Goal: Information Seeking & Learning: Learn about a topic

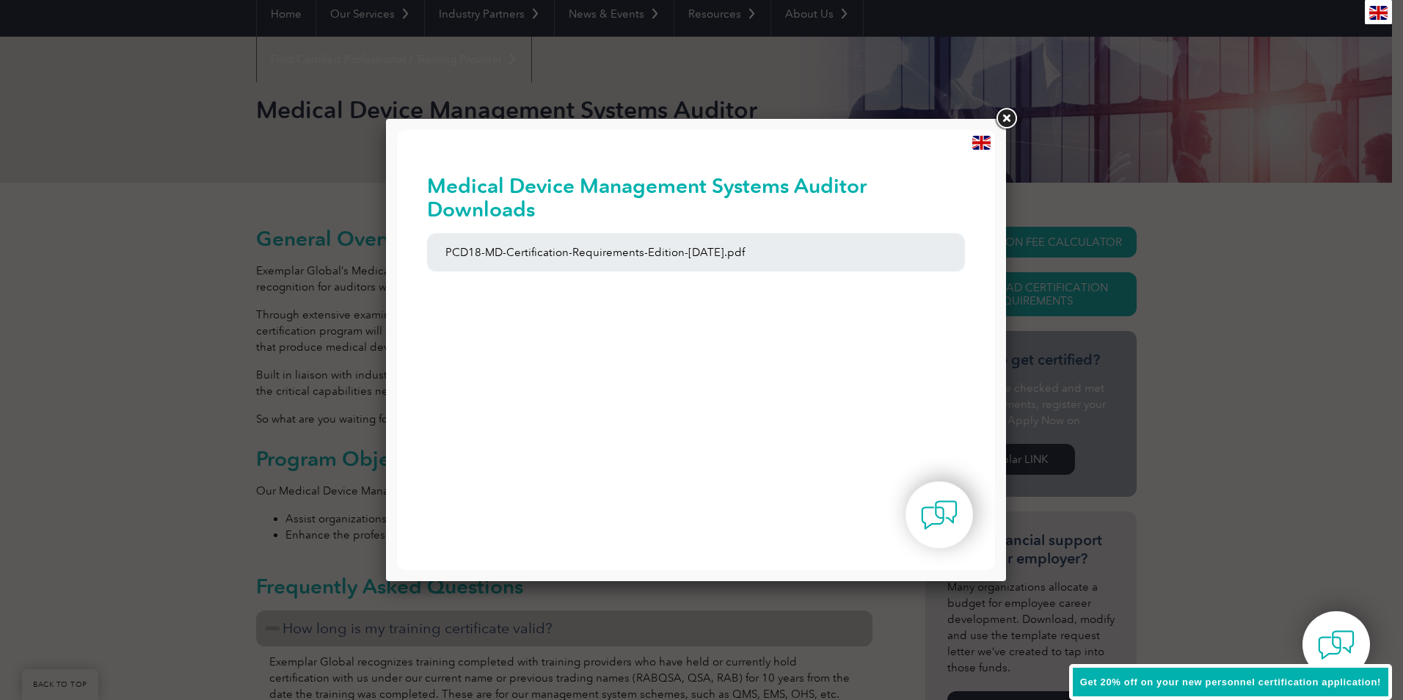
click at [1005, 114] on link at bounding box center [1006, 119] width 26 height 26
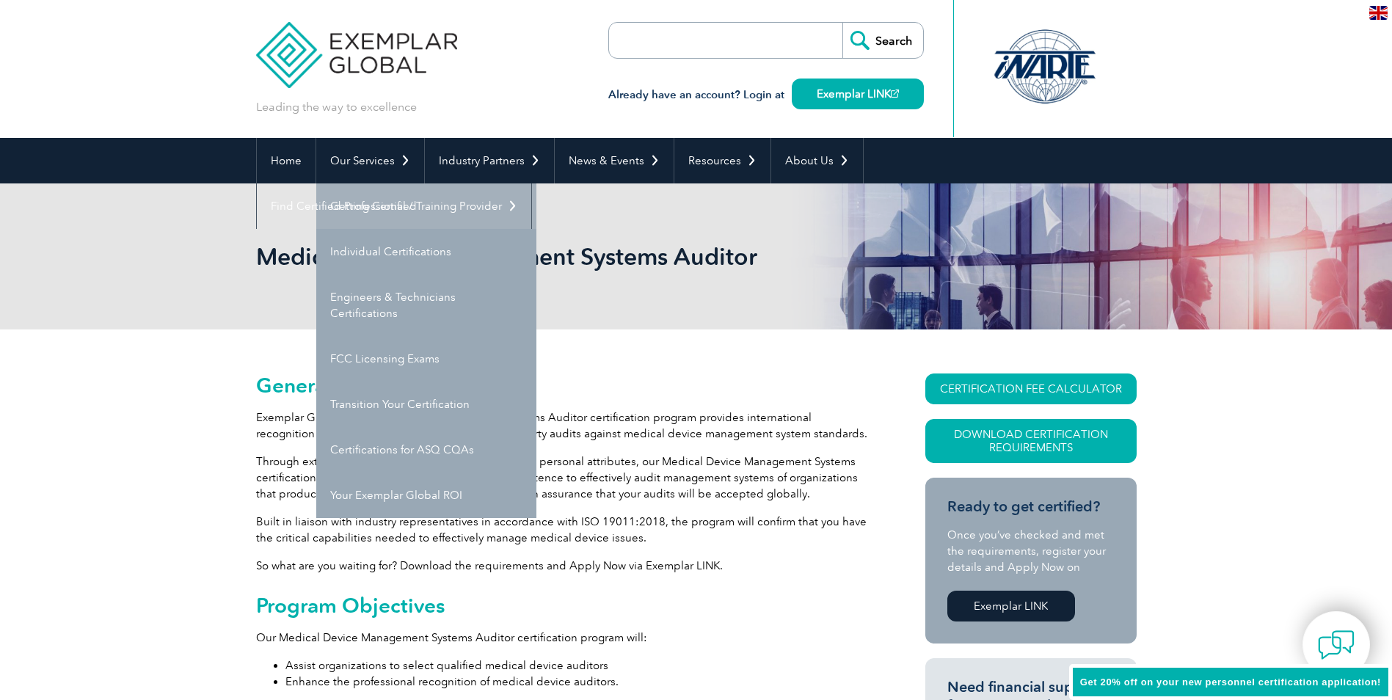
click at [392, 207] on link "Getting Certified" at bounding box center [426, 205] width 220 height 45
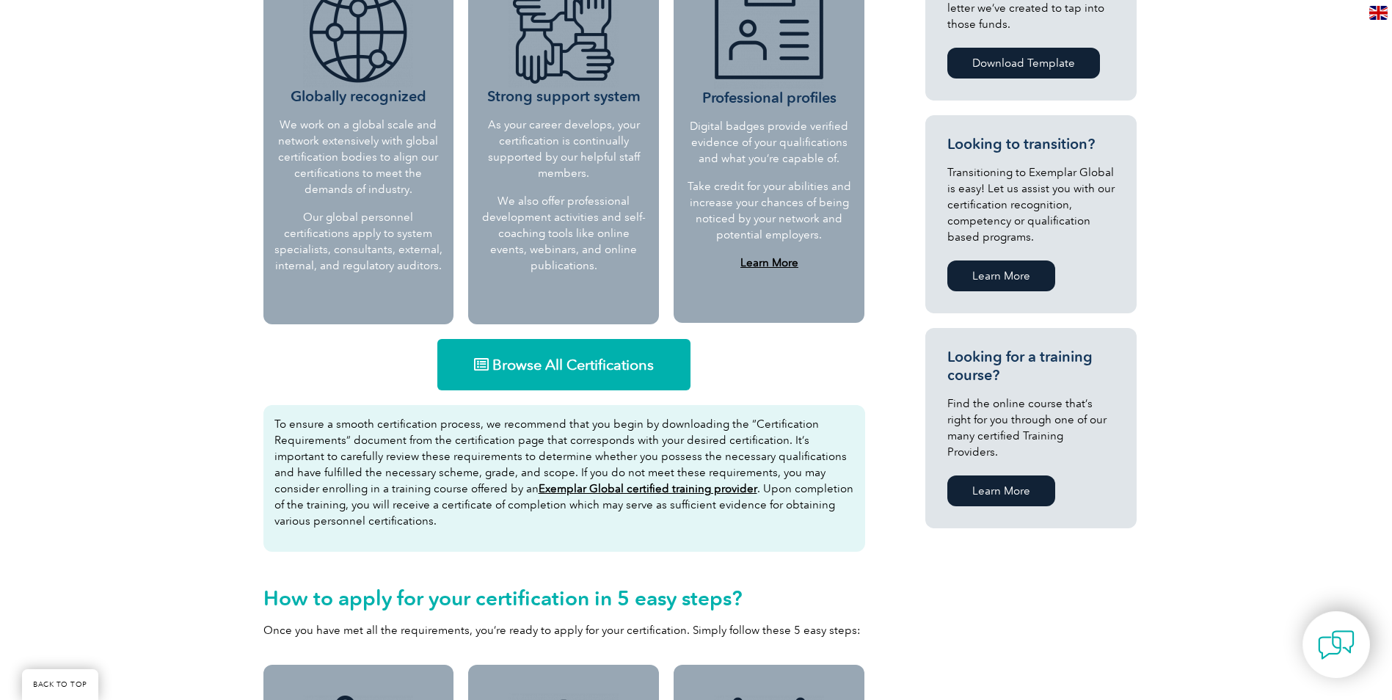
scroll to position [660, 0]
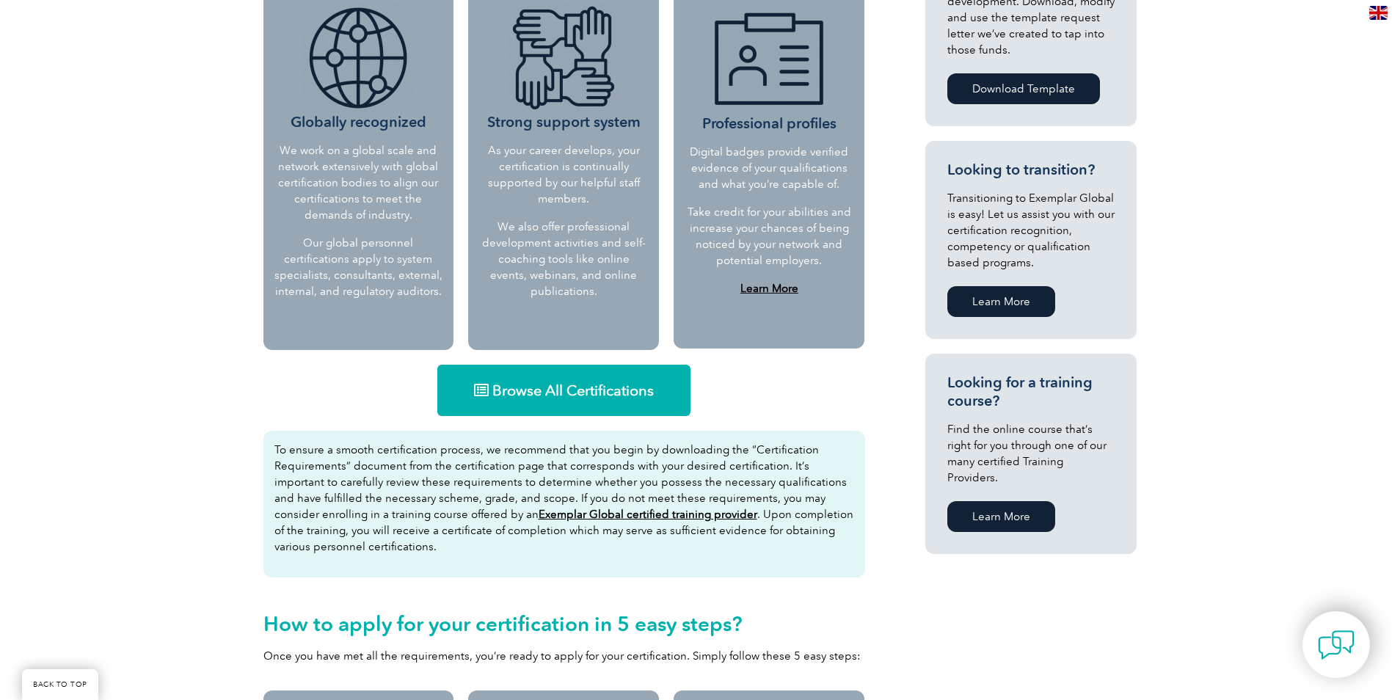
click at [547, 404] on link "Browse All Certifications" at bounding box center [563, 390] width 253 height 51
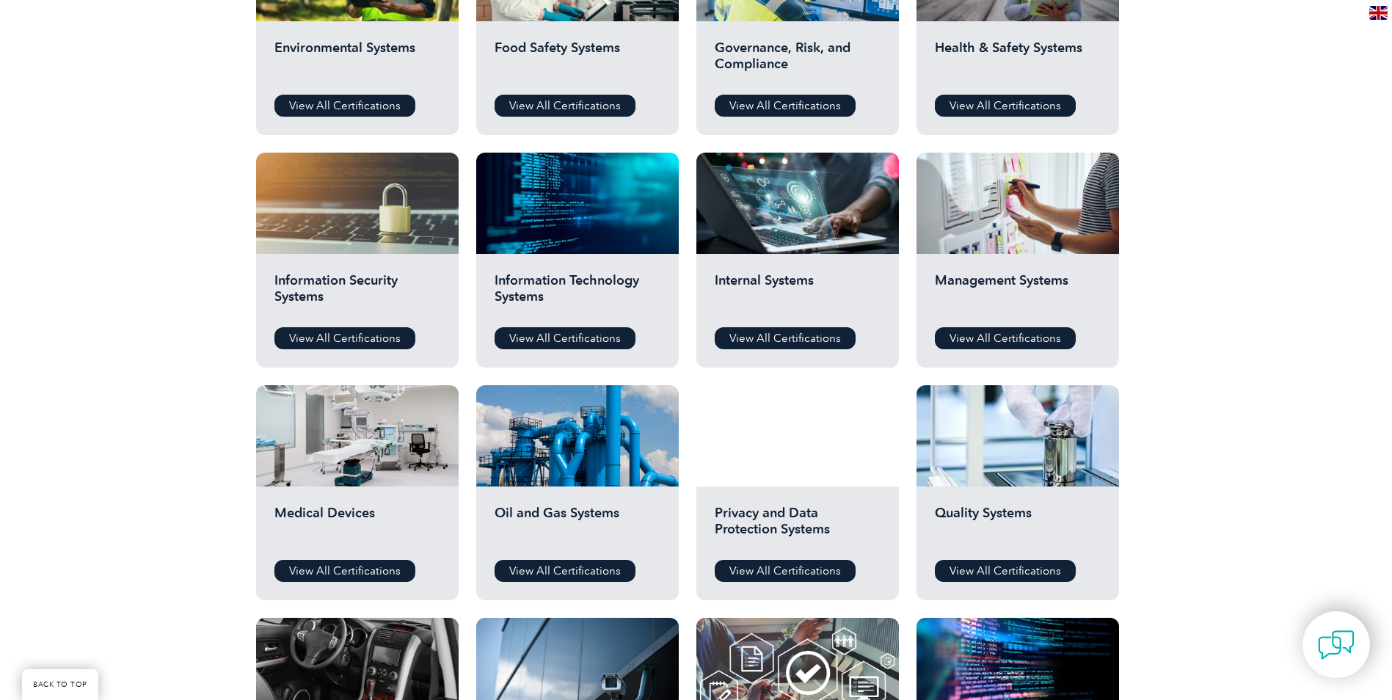
scroll to position [660, 0]
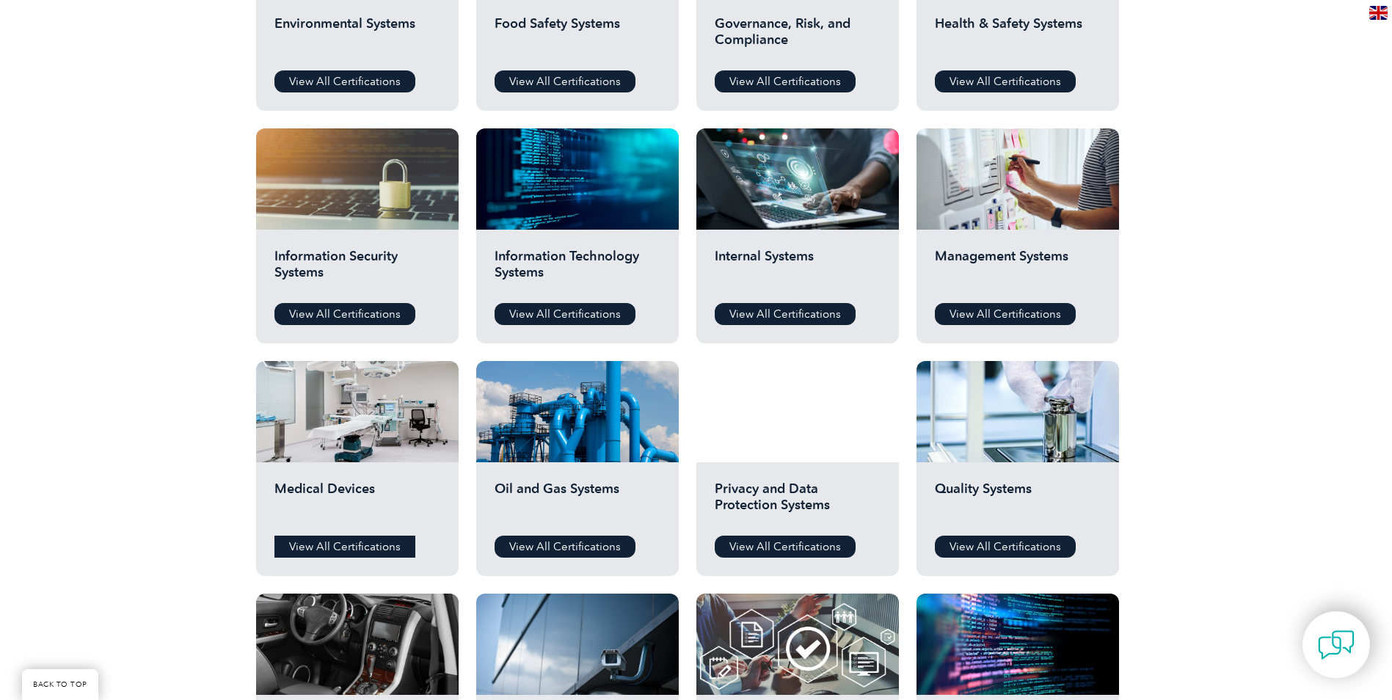
click at [377, 543] on link "View All Certifications" at bounding box center [344, 547] width 141 height 22
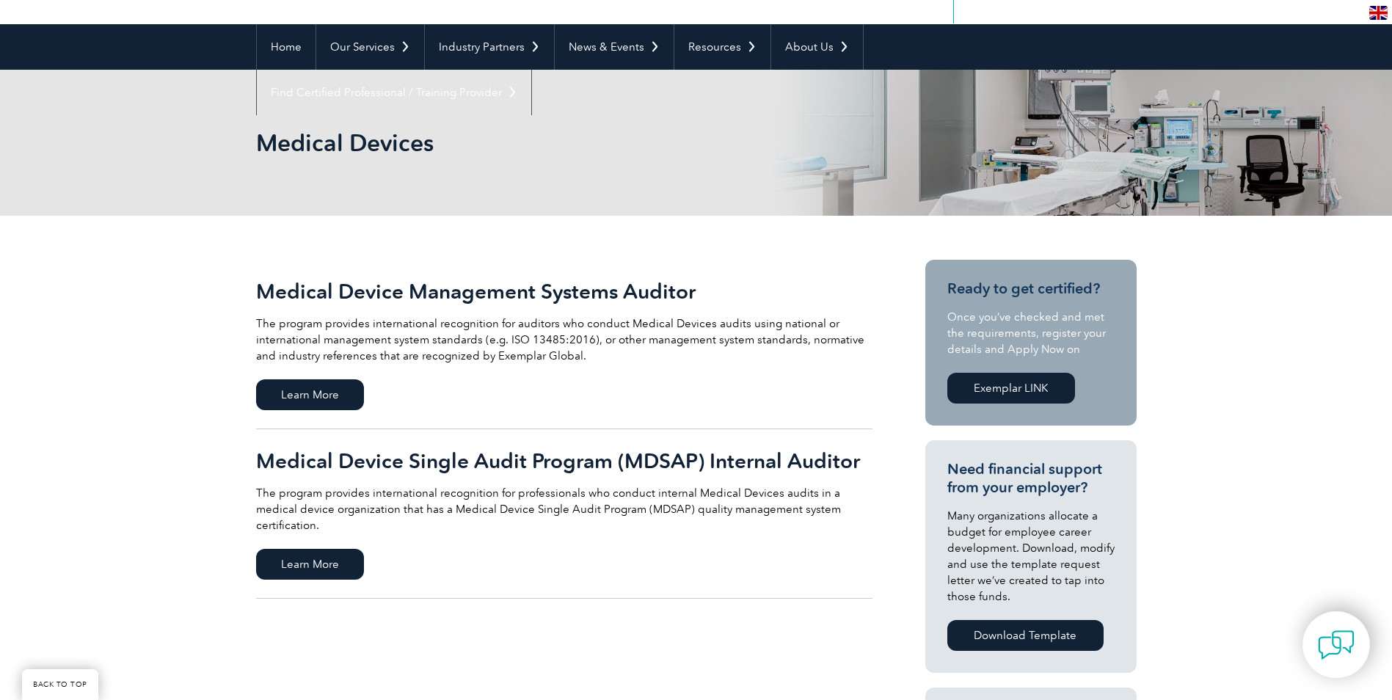
scroll to position [147, 0]
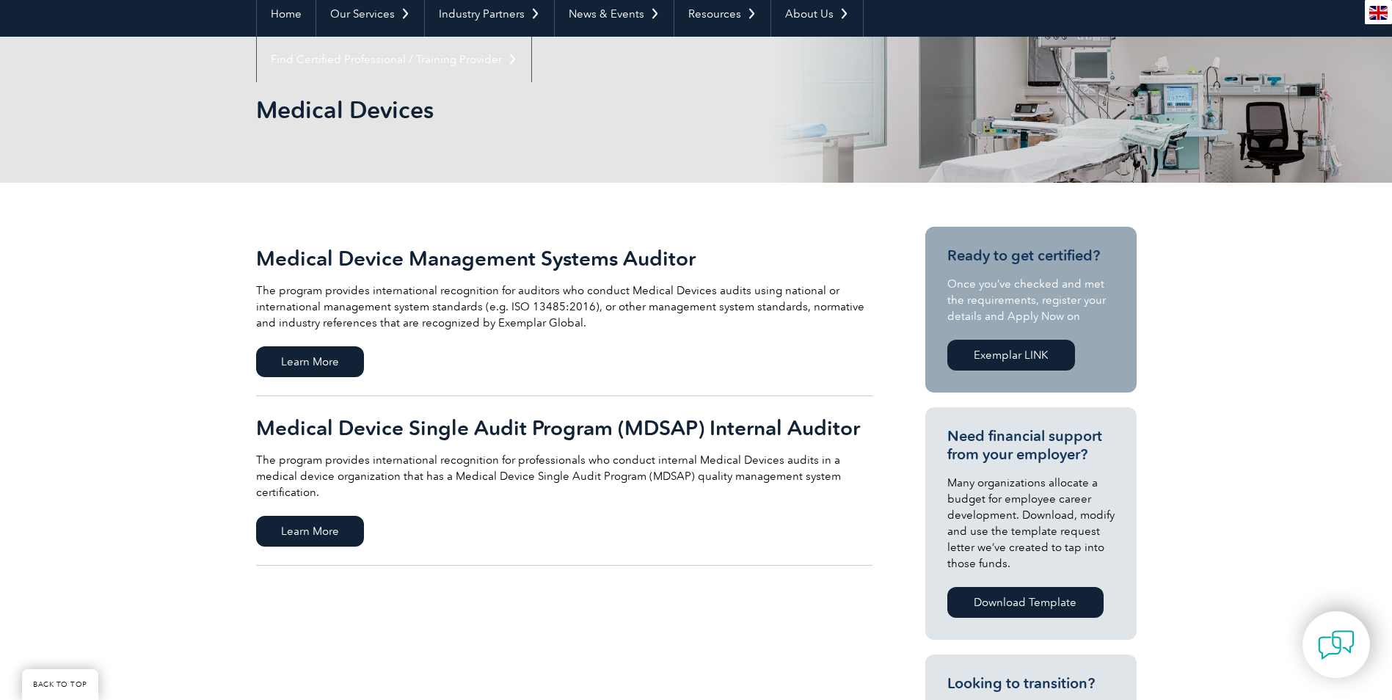
click at [376, 361] on link "Medical Device Management Systems Auditor The program provides international re…" at bounding box center [564, 312] width 616 height 170
click at [348, 363] on span "Learn More" at bounding box center [310, 361] width 108 height 31
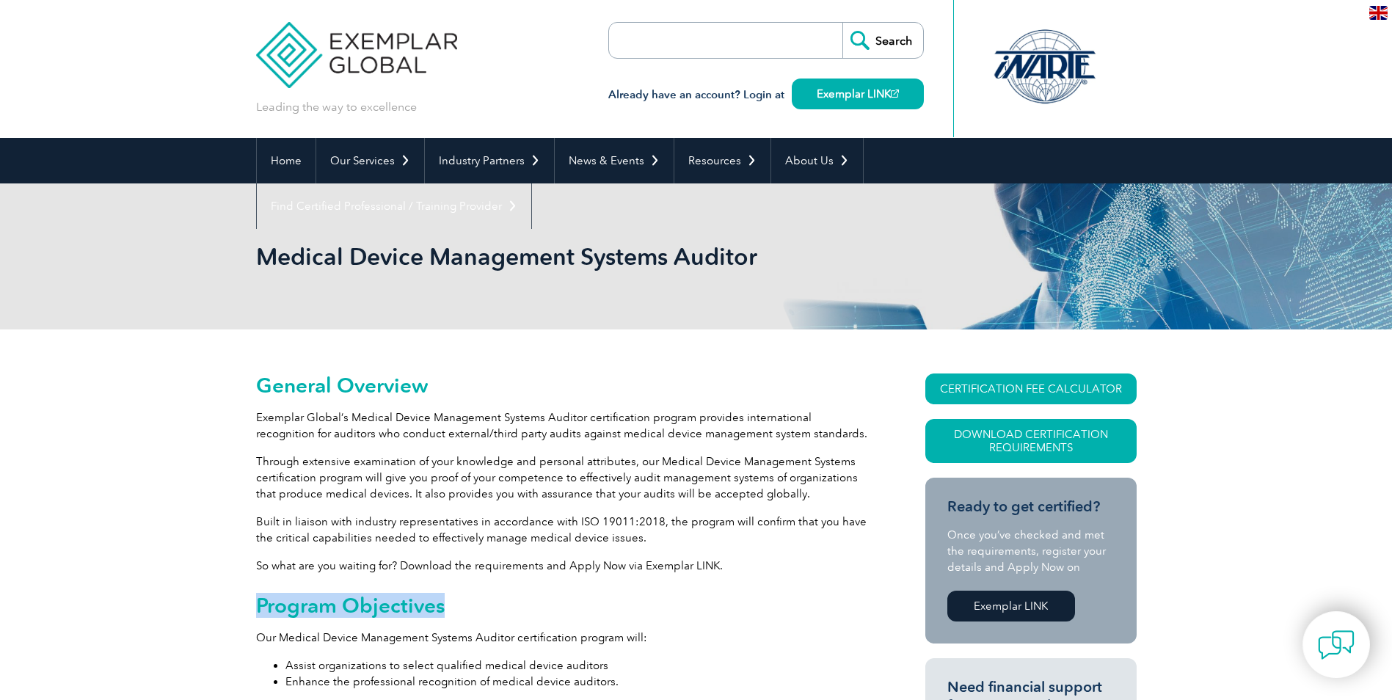
drag, startPoint x: 258, startPoint y: 608, endPoint x: 484, endPoint y: 614, distance: 226.1
click at [484, 614] on h2 "Program Objectives" at bounding box center [564, 605] width 616 height 23
drag, startPoint x: 484, startPoint y: 614, endPoint x: 469, endPoint y: 614, distance: 14.7
click at [469, 614] on h2 "Program Objectives" at bounding box center [564, 605] width 616 height 23
click at [444, 605] on h2 "Program Objectives" at bounding box center [564, 605] width 616 height 23
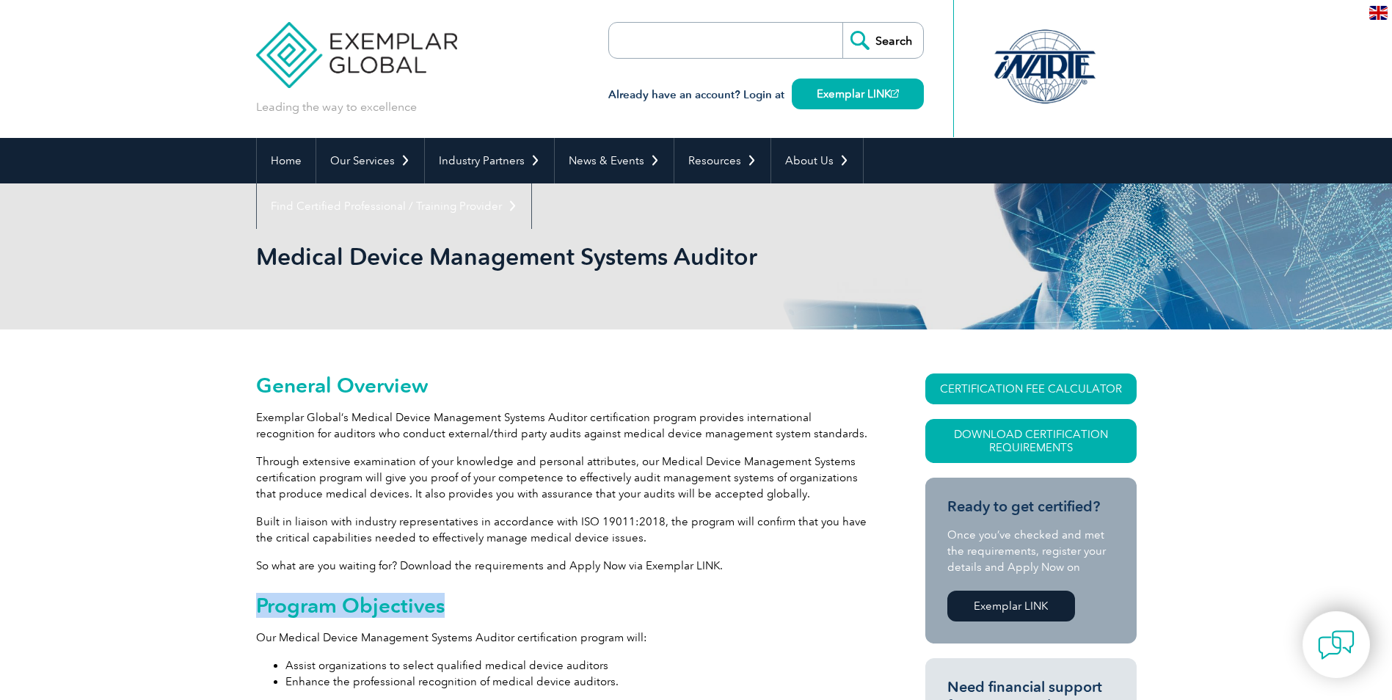
drag, startPoint x: 441, startPoint y: 608, endPoint x: 258, endPoint y: 608, distance: 183.5
click at [258, 608] on h2 "Program Objectives" at bounding box center [564, 605] width 616 height 23
click at [258, 604] on h2 "Program Objectives" at bounding box center [564, 605] width 616 height 23
drag, startPoint x: 258, startPoint y: 604, endPoint x: 443, endPoint y: 606, distance: 185.7
click at [443, 606] on h2 "Program Objectives" at bounding box center [564, 605] width 616 height 23
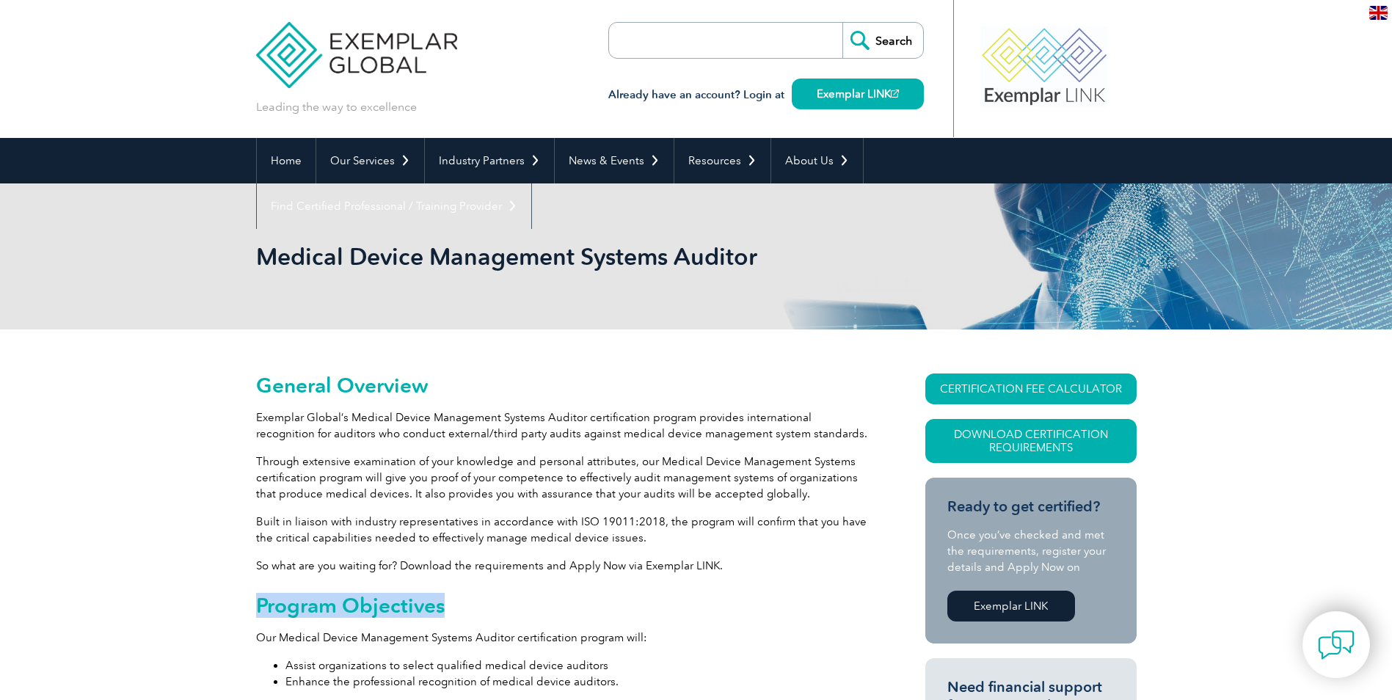
click at [443, 606] on h2 "Program Objectives" at bounding box center [564, 605] width 616 height 23
drag, startPoint x: 443, startPoint y: 606, endPoint x: 255, endPoint y: 604, distance: 187.9
click at [256, 604] on h2 "Program Objectives" at bounding box center [564, 605] width 616 height 23
drag, startPoint x: 258, startPoint y: 604, endPoint x: 440, endPoint y: 605, distance: 182.0
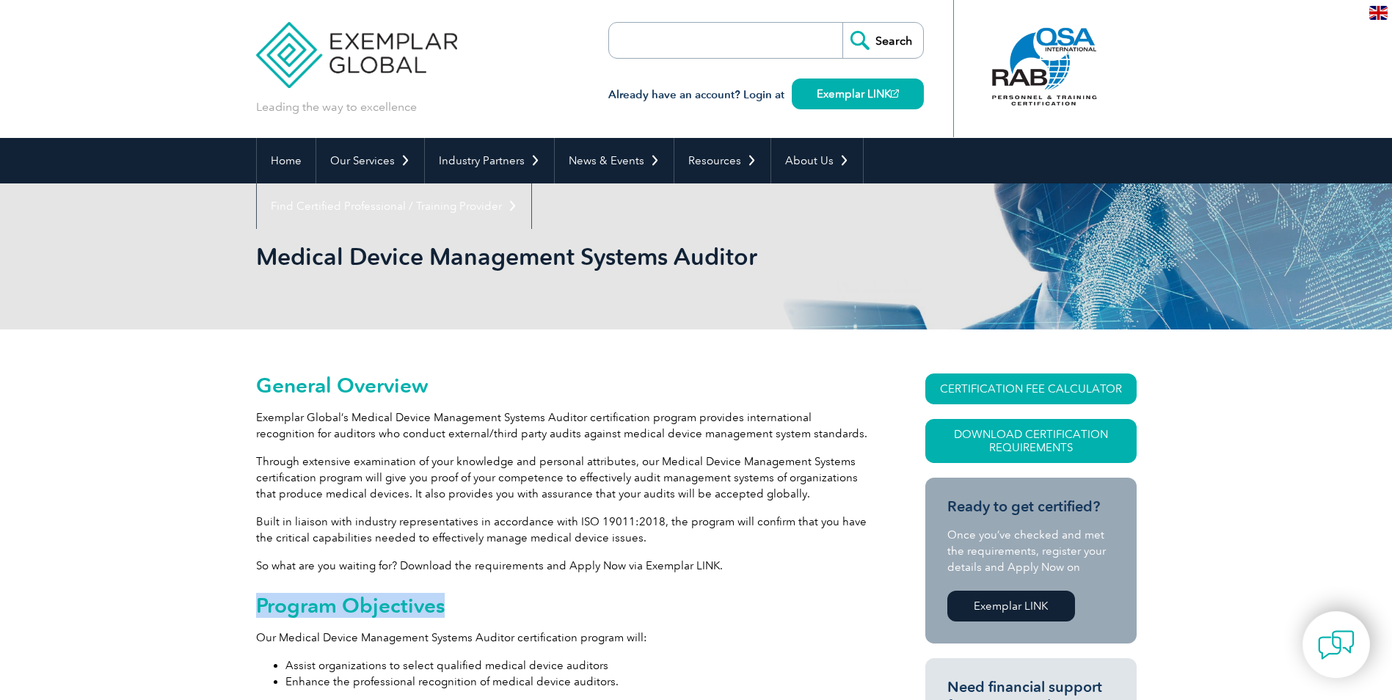
click at [440, 605] on h2 "Program Objectives" at bounding box center [564, 605] width 616 height 23
click at [256, 608] on h2 "Program Objectives" at bounding box center [564, 605] width 616 height 23
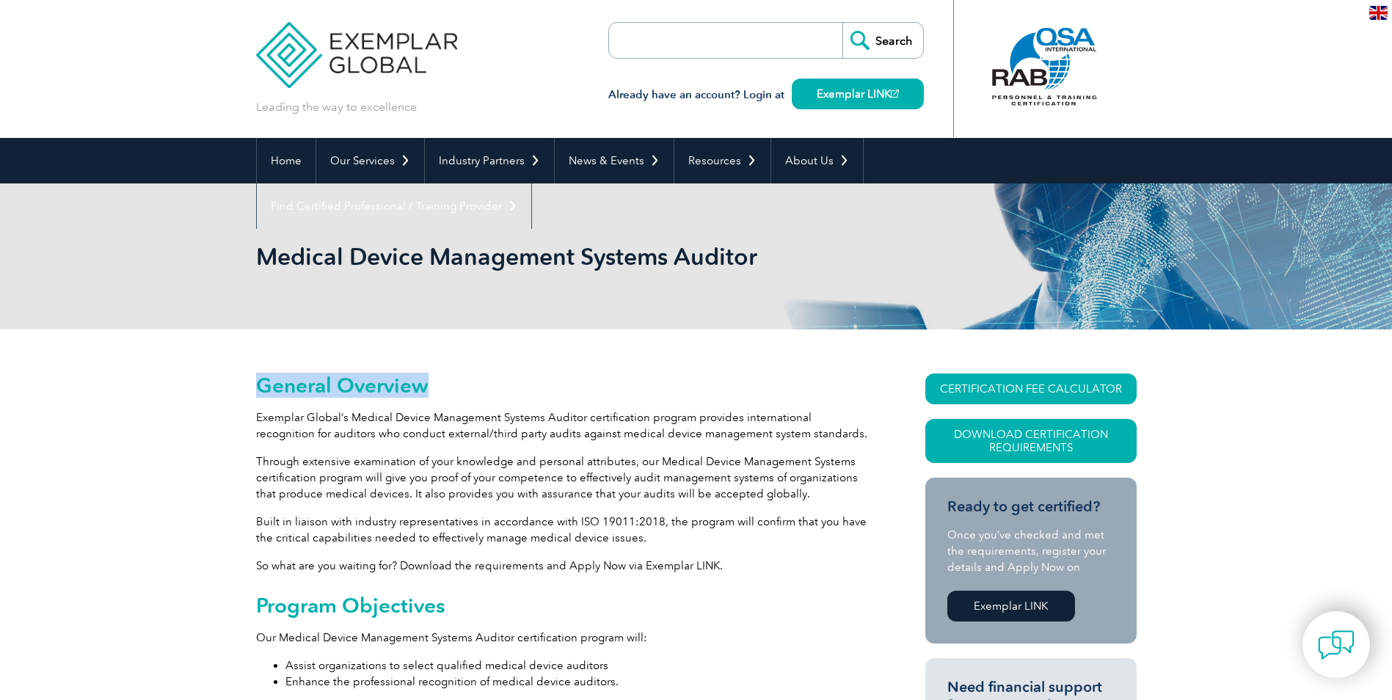
drag, startPoint x: 258, startPoint y: 384, endPoint x: 448, endPoint y: 387, distance: 190.8
click at [448, 387] on h2 "General Overview" at bounding box center [564, 385] width 616 height 23
drag, startPoint x: 448, startPoint y: 387, endPoint x: 227, endPoint y: 385, distance: 220.9
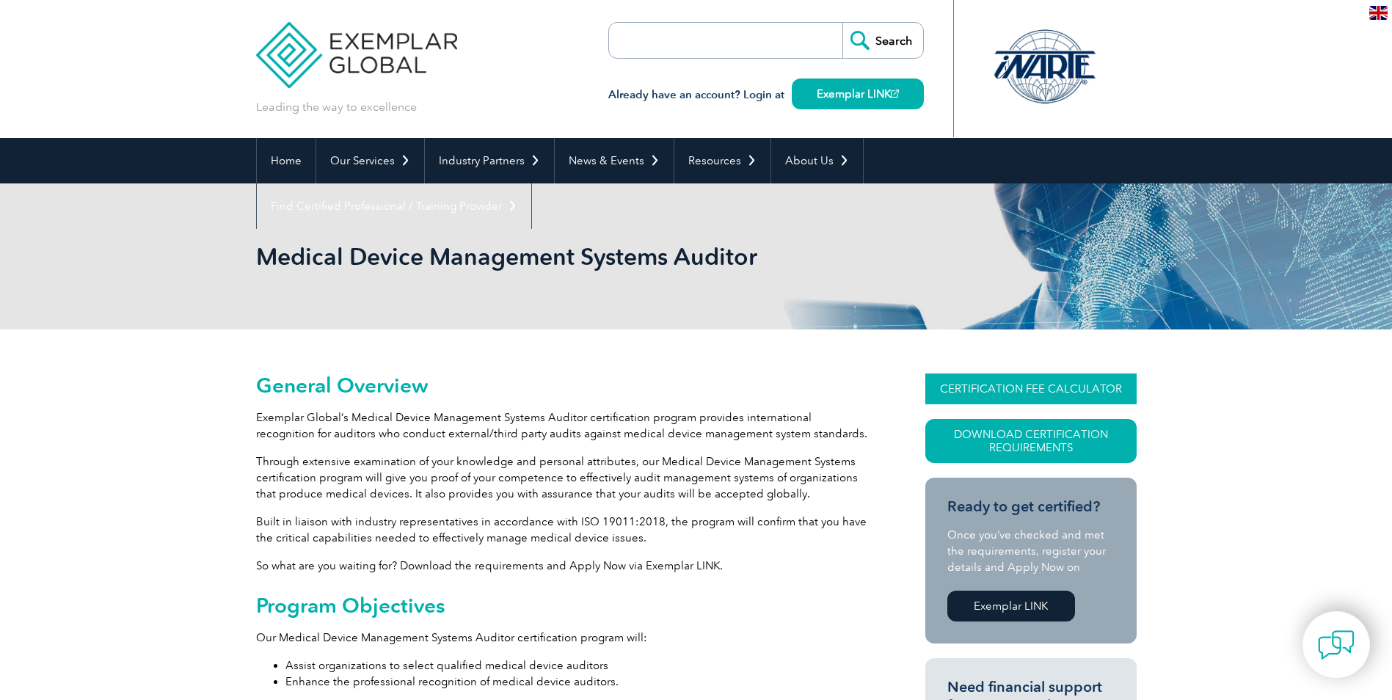
click at [1016, 394] on link "CERTIFICATION FEE CALCULATOR" at bounding box center [1030, 389] width 211 height 31
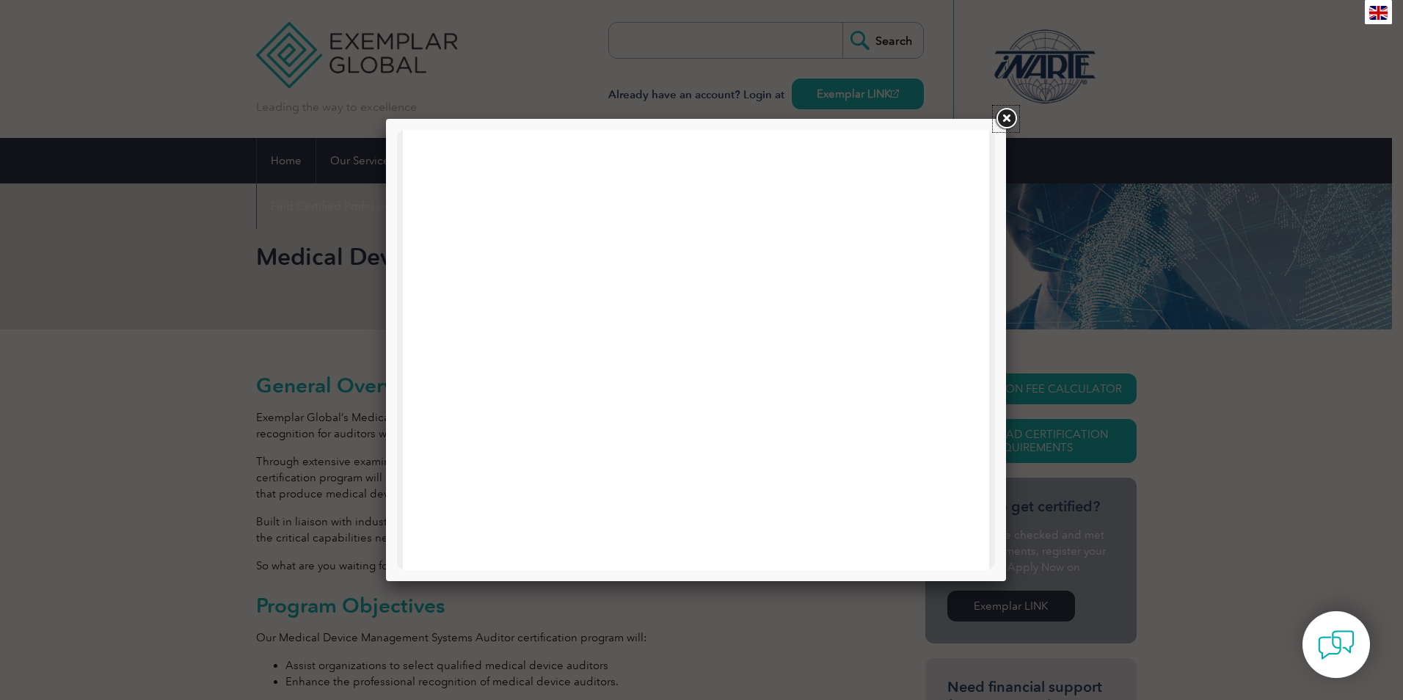
click at [1005, 121] on link at bounding box center [1006, 119] width 26 height 26
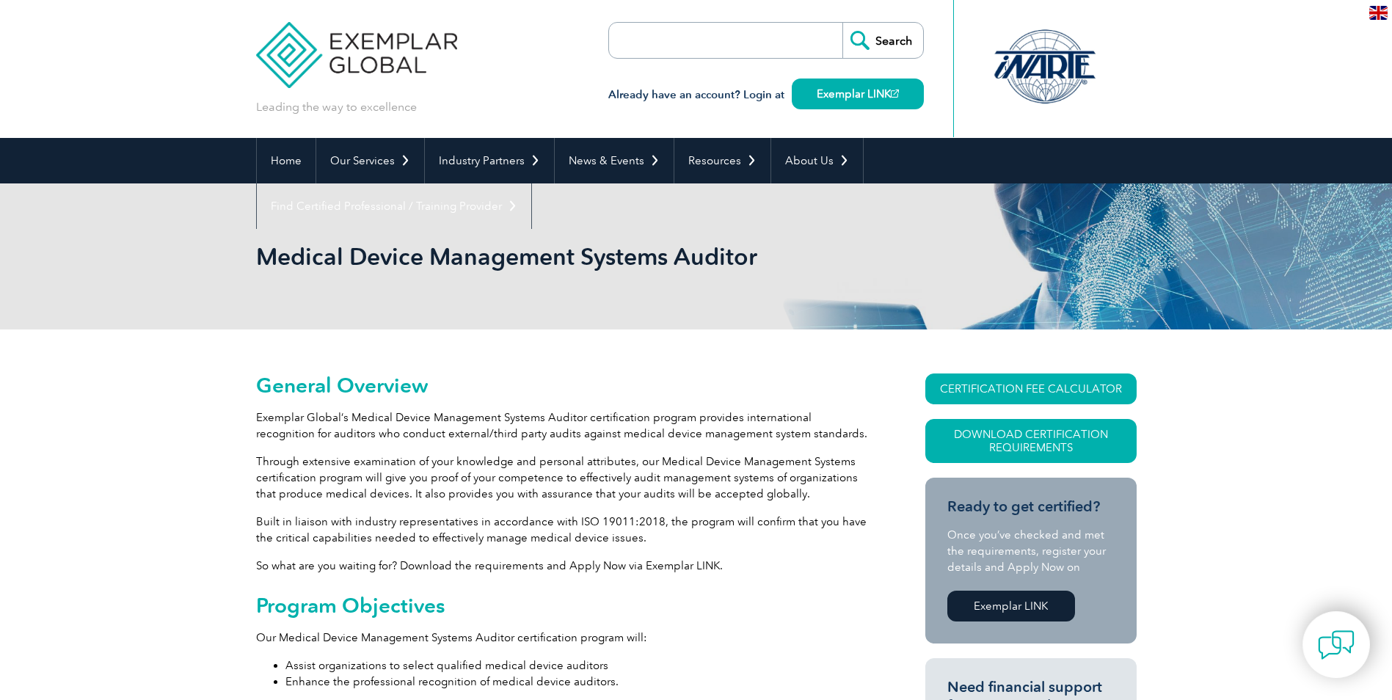
click at [767, 525] on p "Built in liaison with industry representatives in accordance with ISO 19011:201…" at bounding box center [564, 530] width 616 height 32
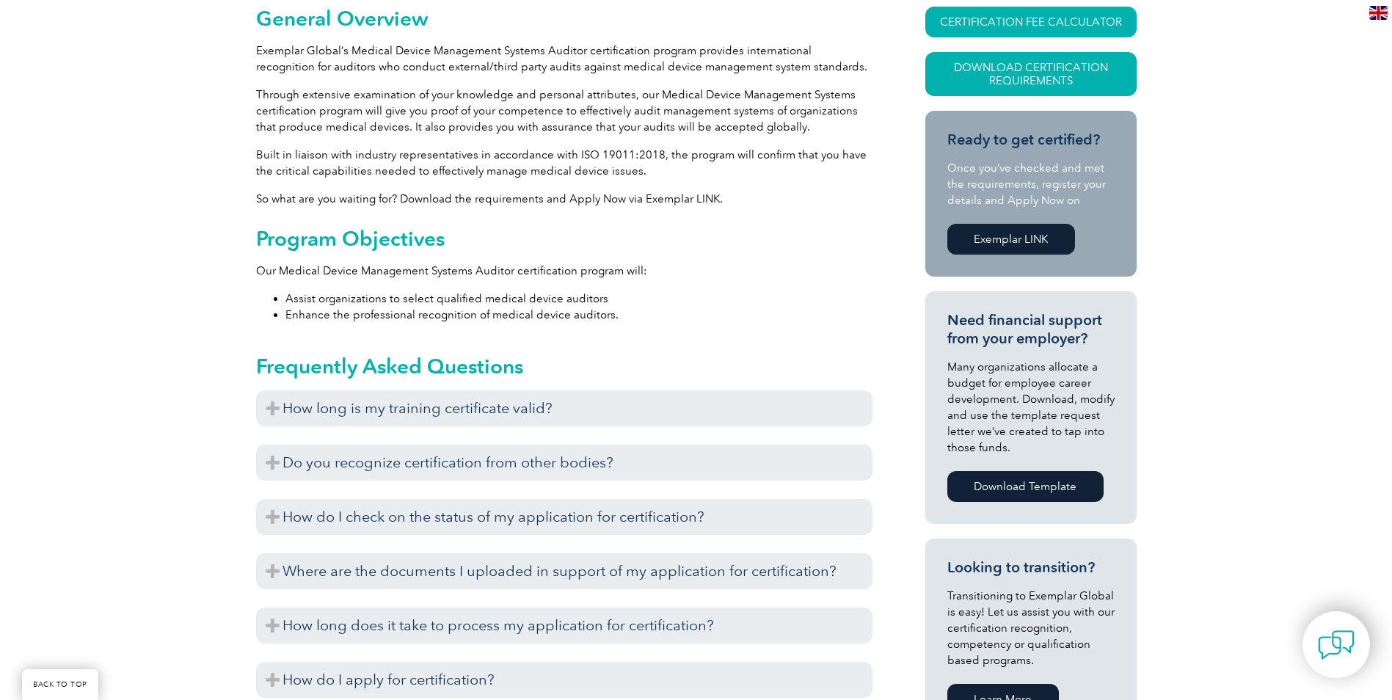
click at [141, 504] on div "General Overview Exemplar Global’s Medical Device Management Systems Auditor ce…" at bounding box center [696, 627] width 1392 height 1329
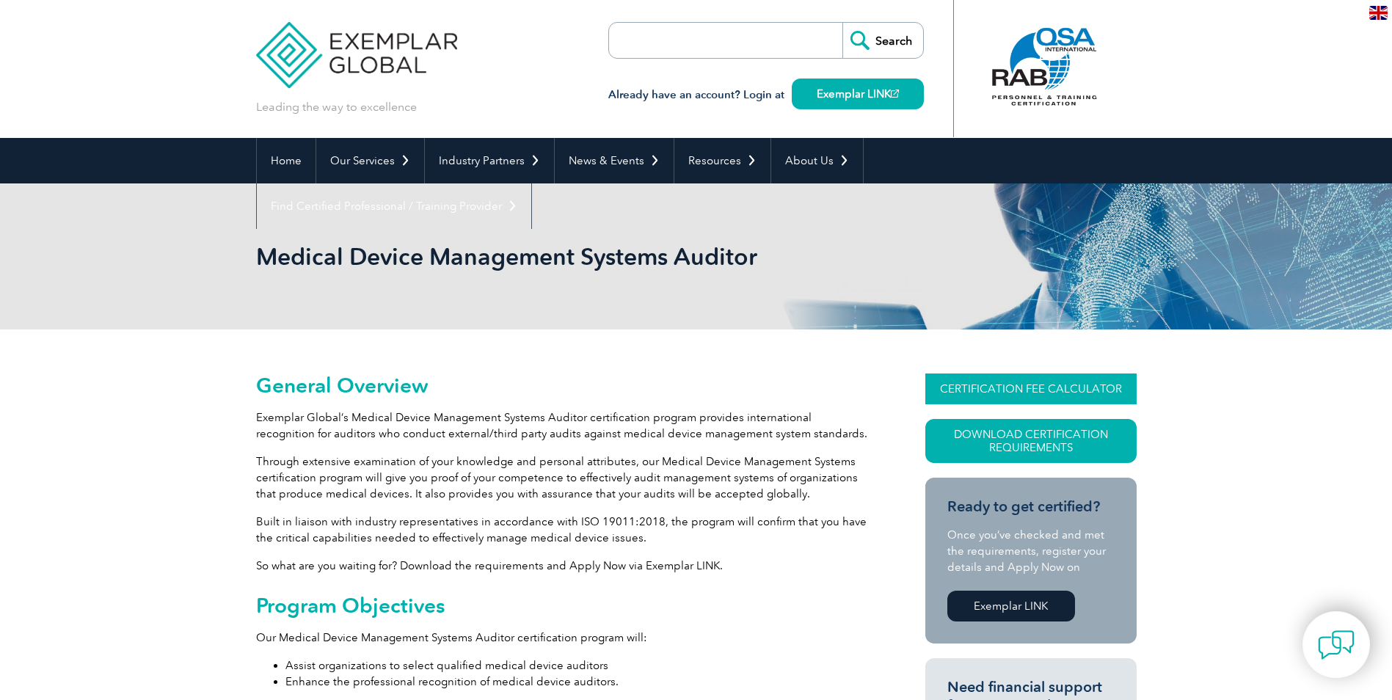
click at [1055, 385] on link "CERTIFICATION FEE CALCULATOR" at bounding box center [1030, 389] width 211 height 31
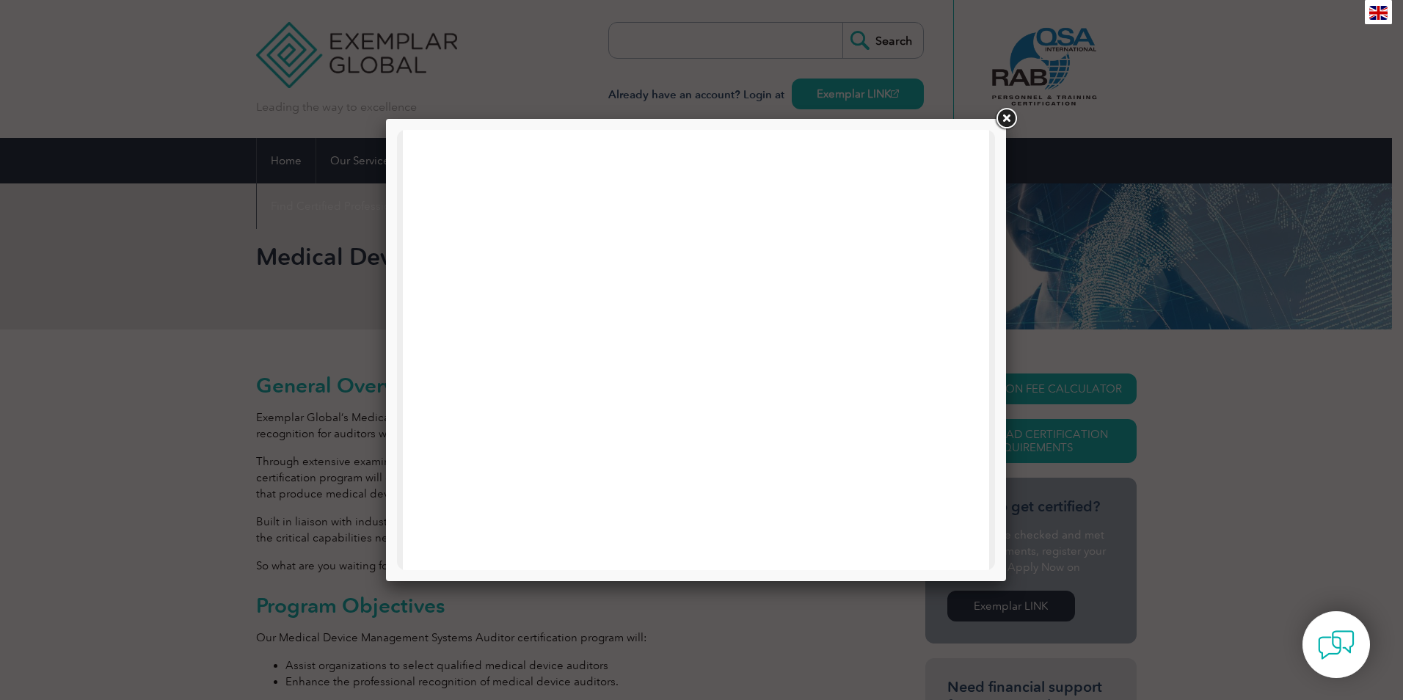
click at [1008, 112] on link at bounding box center [1006, 119] width 26 height 26
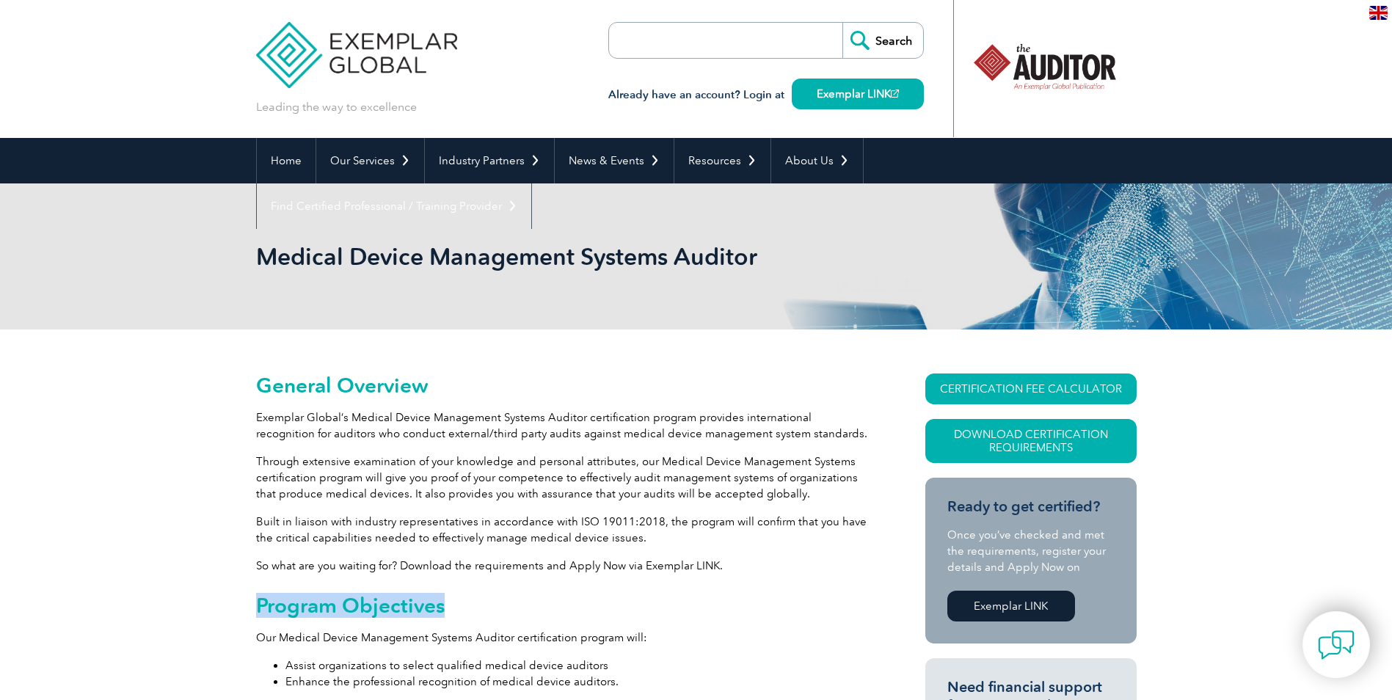
drag, startPoint x: 258, startPoint y: 601, endPoint x: 453, endPoint y: 609, distance: 194.6
click at [453, 609] on h2 "Program Objectives" at bounding box center [564, 605] width 616 height 23
click at [449, 609] on h2 "Program Objectives" at bounding box center [564, 605] width 616 height 23
drag, startPoint x: 448, startPoint y: 606, endPoint x: 255, endPoint y: 608, distance: 193.0
click at [256, 608] on h2 "Program Objectives" at bounding box center [564, 605] width 616 height 23
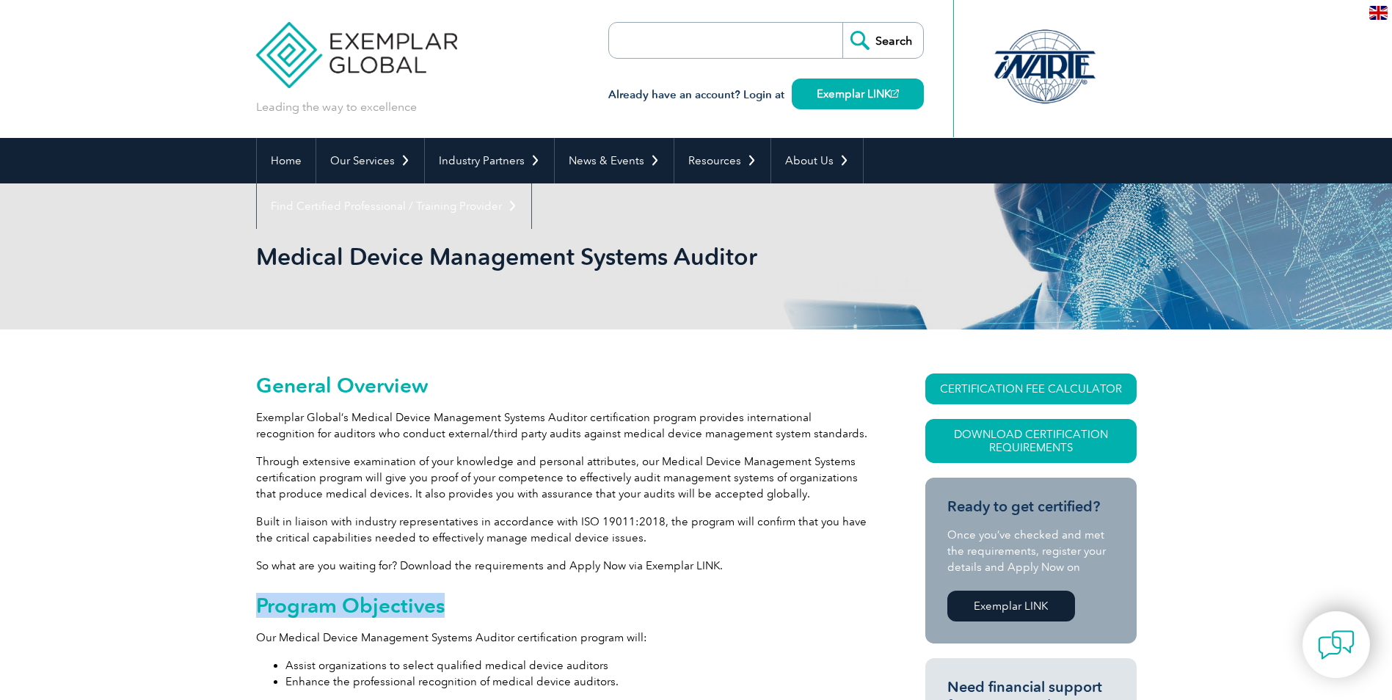
click at [256, 608] on h2 "Program Objectives" at bounding box center [564, 605] width 616 height 23
click at [258, 608] on h2 "Program Objectives" at bounding box center [564, 605] width 616 height 23
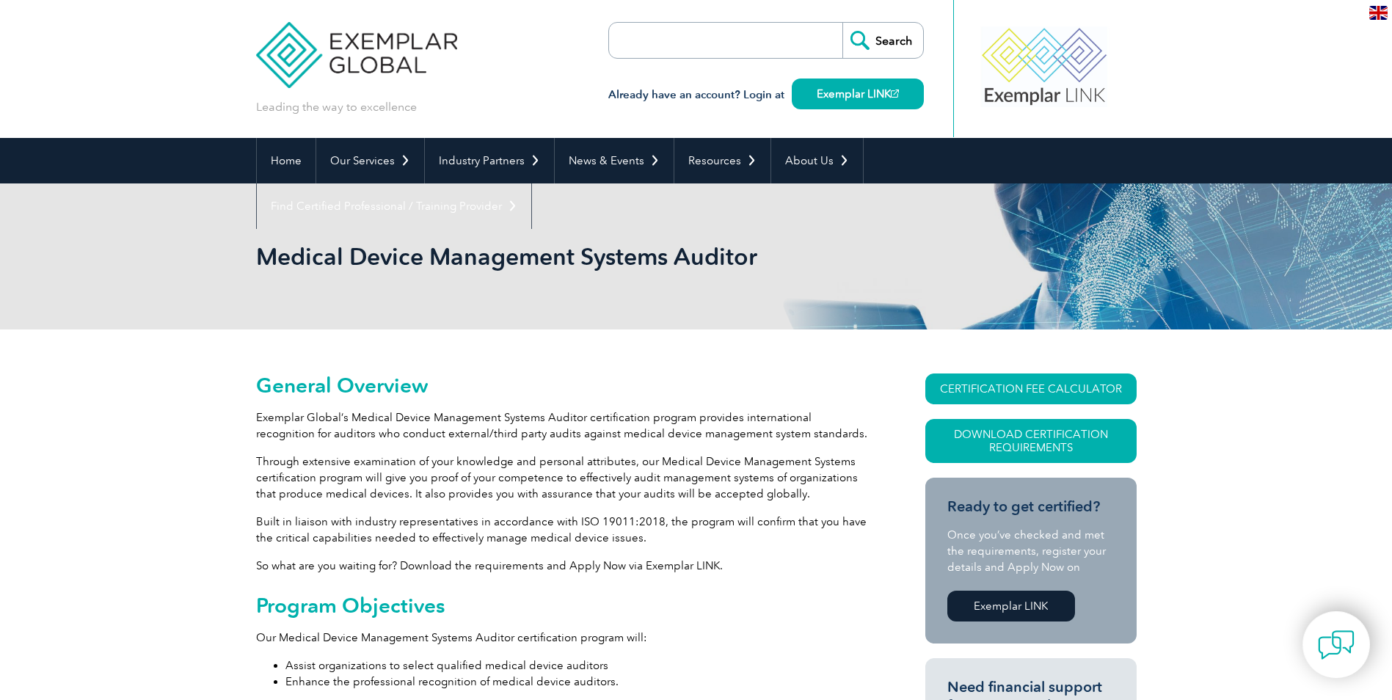
click at [258, 608] on h2 "Program Objectives" at bounding box center [564, 605] width 616 height 23
click at [259, 603] on h2 "Program Objectives" at bounding box center [564, 605] width 616 height 23
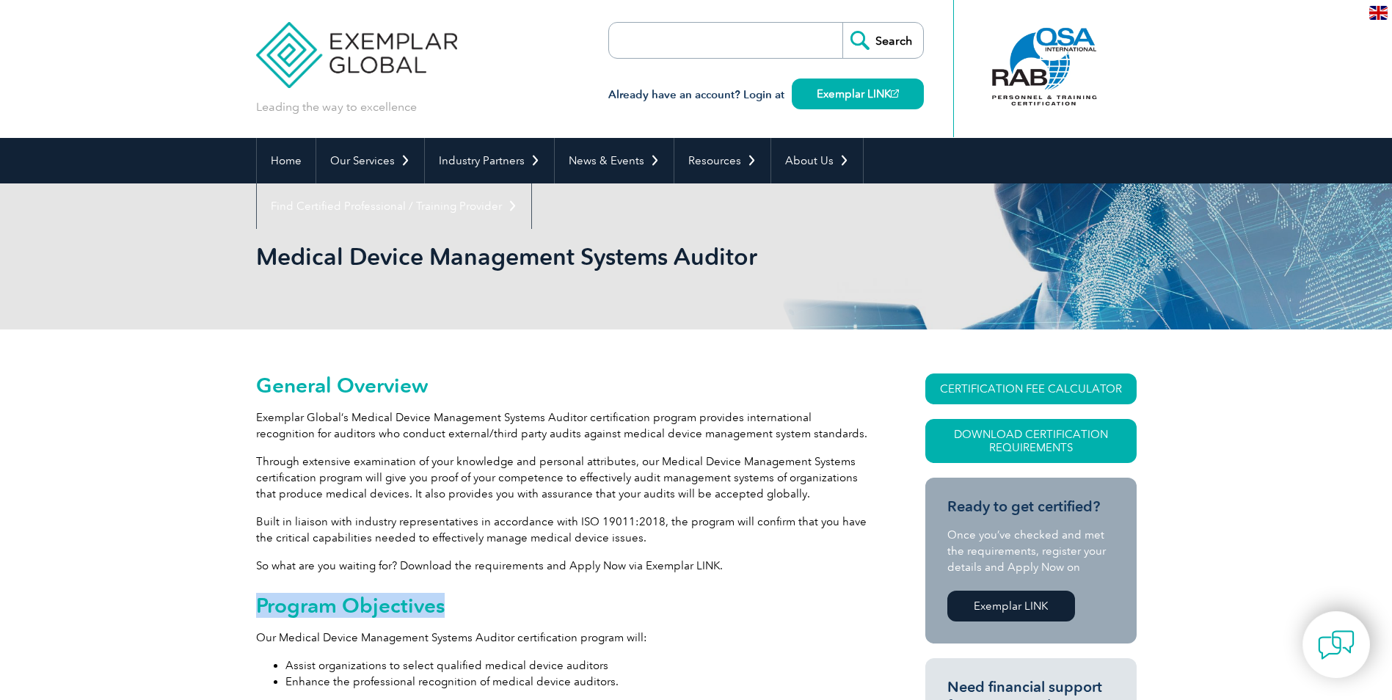
drag, startPoint x: 260, startPoint y: 605, endPoint x: 454, endPoint y: 599, distance: 194.6
click at [454, 599] on h2 "Program Objectives" at bounding box center [564, 605] width 616 height 23
drag, startPoint x: 454, startPoint y: 599, endPoint x: 446, endPoint y: 602, distance: 8.9
click at [450, 601] on h2 "Program Objectives" at bounding box center [564, 605] width 616 height 23
click at [446, 602] on h2 "Program Objectives" at bounding box center [564, 605] width 616 height 23
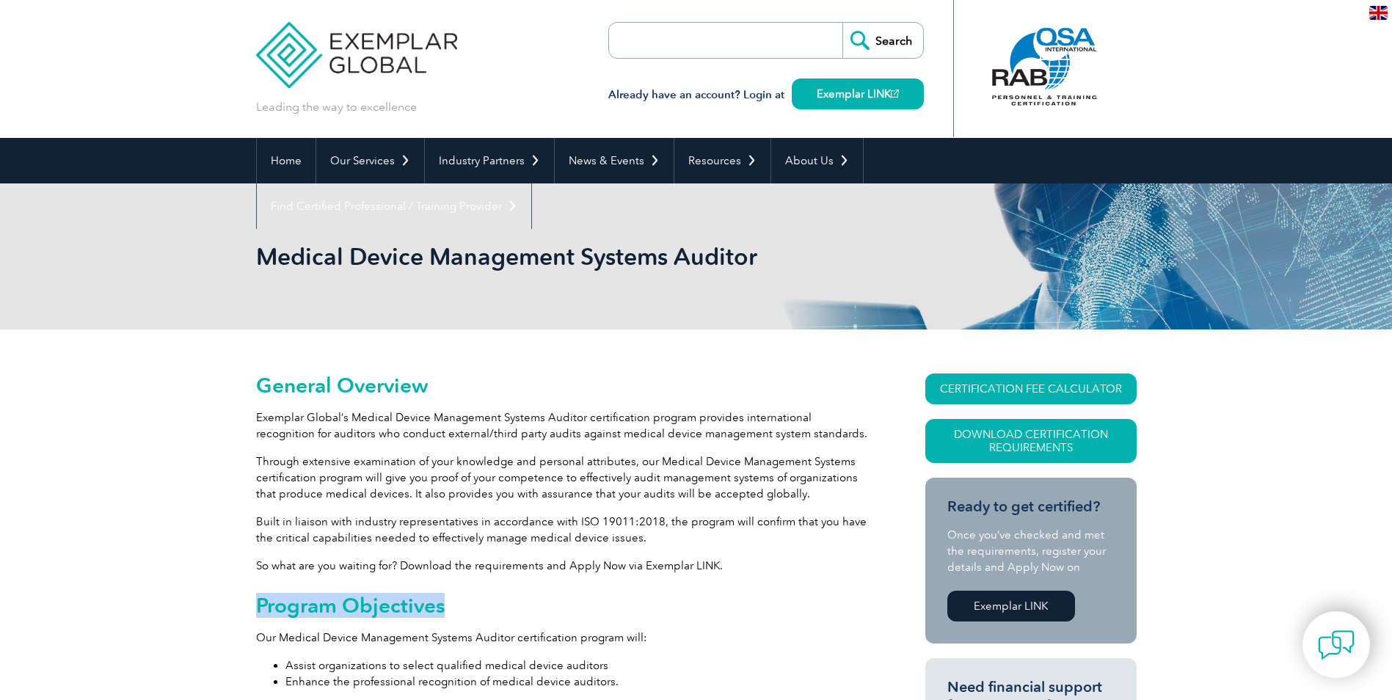
drag, startPoint x: 442, startPoint y: 605, endPoint x: 260, endPoint y: 606, distance: 182.0
click at [260, 606] on h2 "Program Objectives" at bounding box center [564, 605] width 616 height 23
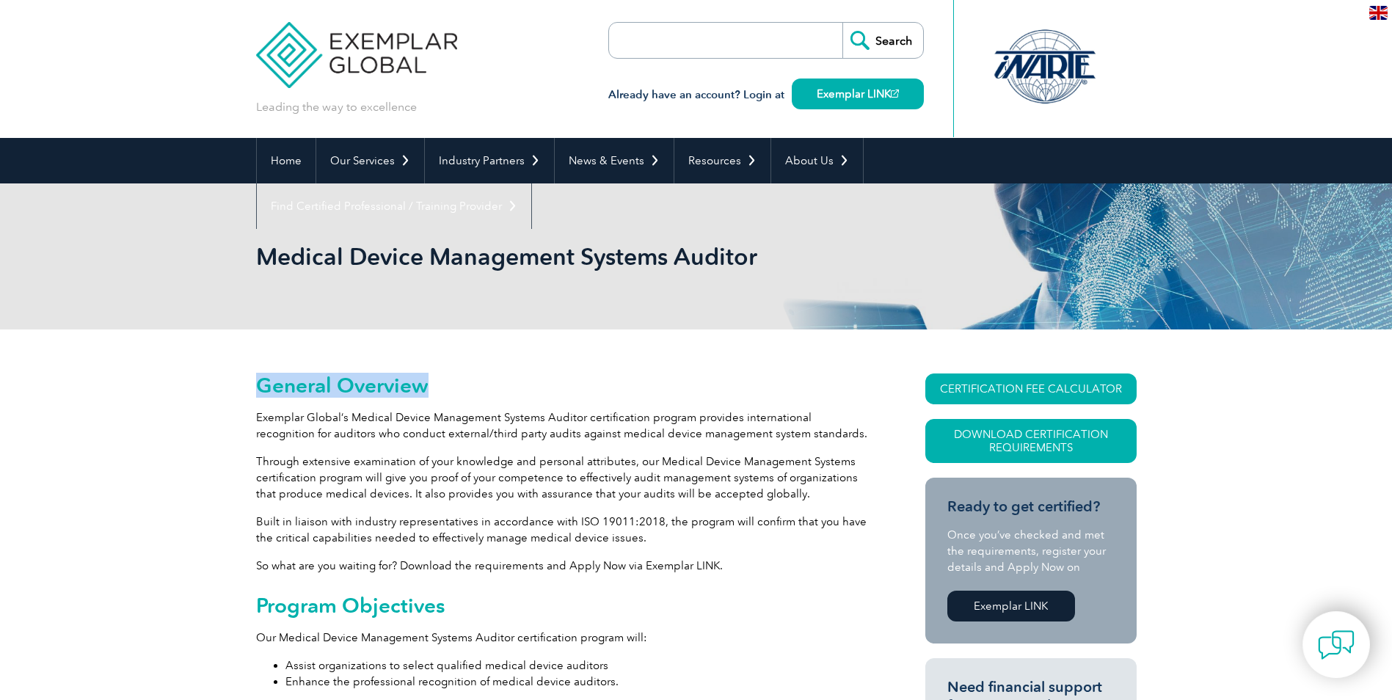
drag, startPoint x: 259, startPoint y: 382, endPoint x: 437, endPoint y: 384, distance: 177.6
click at [437, 384] on h2 "General Overview" at bounding box center [564, 385] width 616 height 23
click at [431, 385] on h2 "General Overview" at bounding box center [564, 385] width 616 height 23
drag, startPoint x: 428, startPoint y: 386, endPoint x: 239, endPoint y: 377, distance: 189.5
